Goal: Navigation & Orientation: Find specific page/section

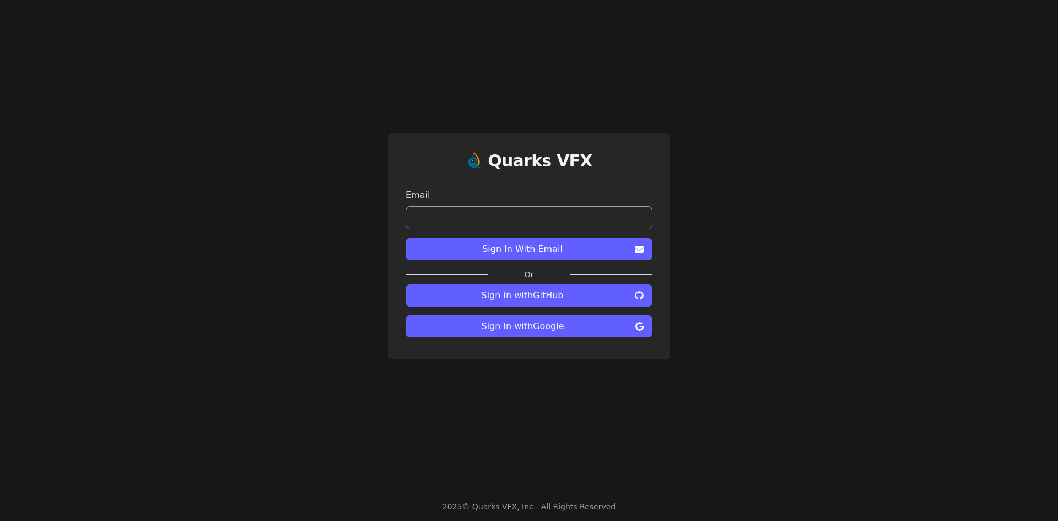
click at [526, 325] on span "Sign in with Google" at bounding box center [523, 326] width 217 height 13
click at [541, 328] on span "Sign in with Google" at bounding box center [523, 326] width 217 height 13
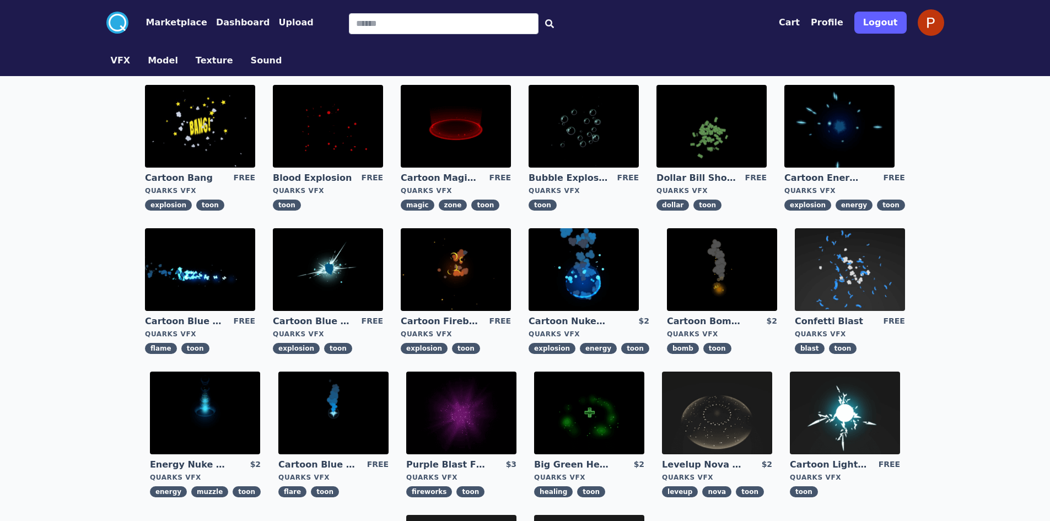
click at [843, 22] on button "Profile" at bounding box center [827, 22] width 33 height 13
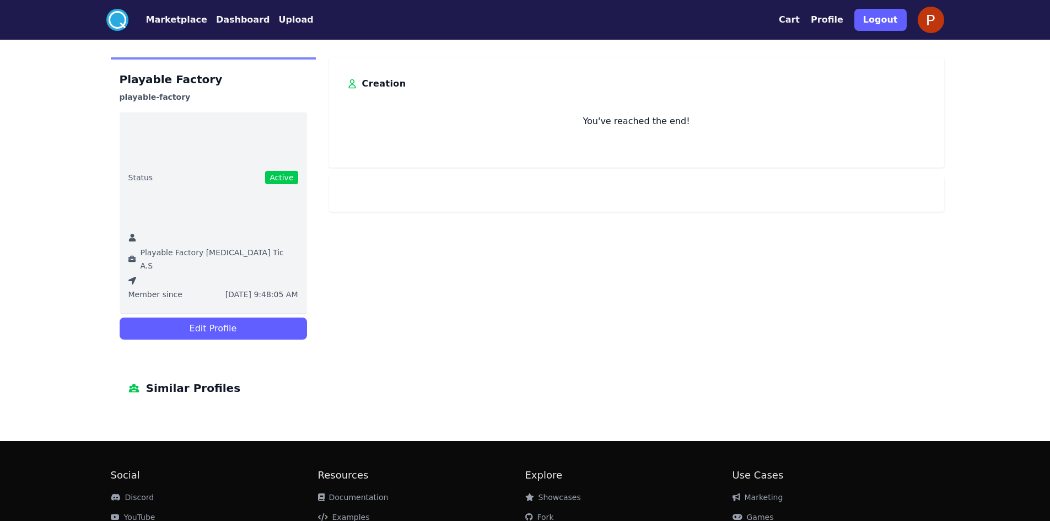
click at [278, 18] on button "Upload" at bounding box center [295, 19] width 35 height 13
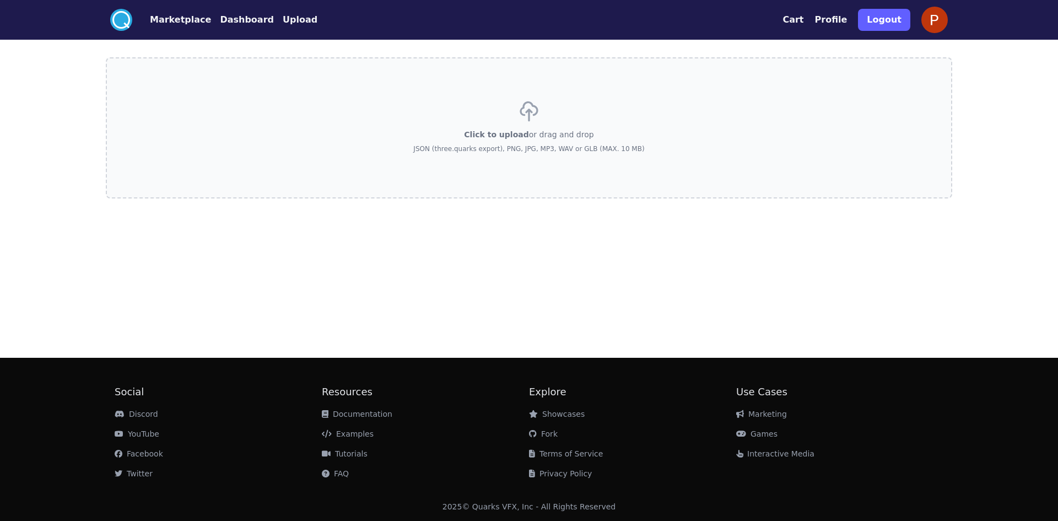
click at [185, 18] on button "Marketplace" at bounding box center [180, 19] width 61 height 13
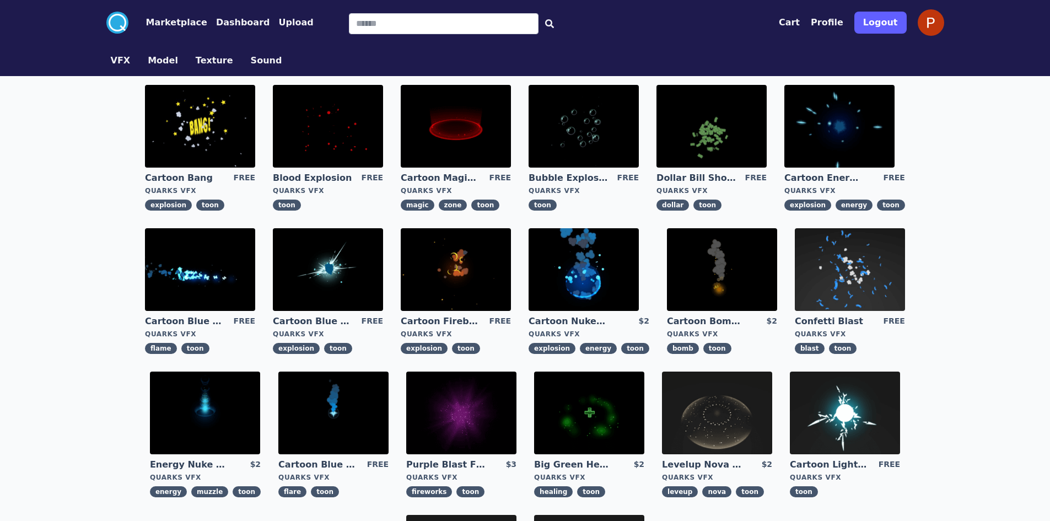
click at [225, 19] on button "Dashboard" at bounding box center [243, 22] width 54 height 13
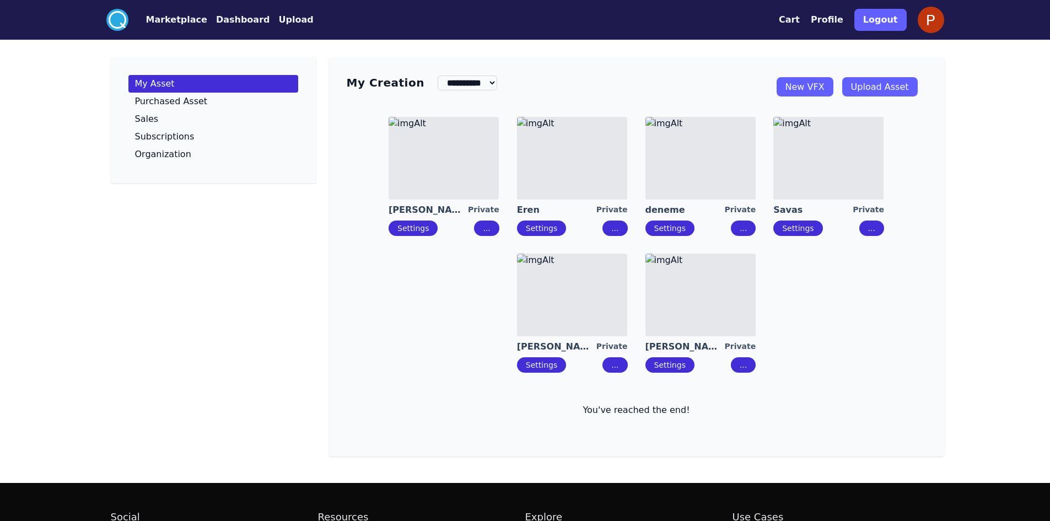
click at [824, 88] on link "New VFX" at bounding box center [805, 86] width 57 height 19
